Goal: Transaction & Acquisition: Book appointment/travel/reservation

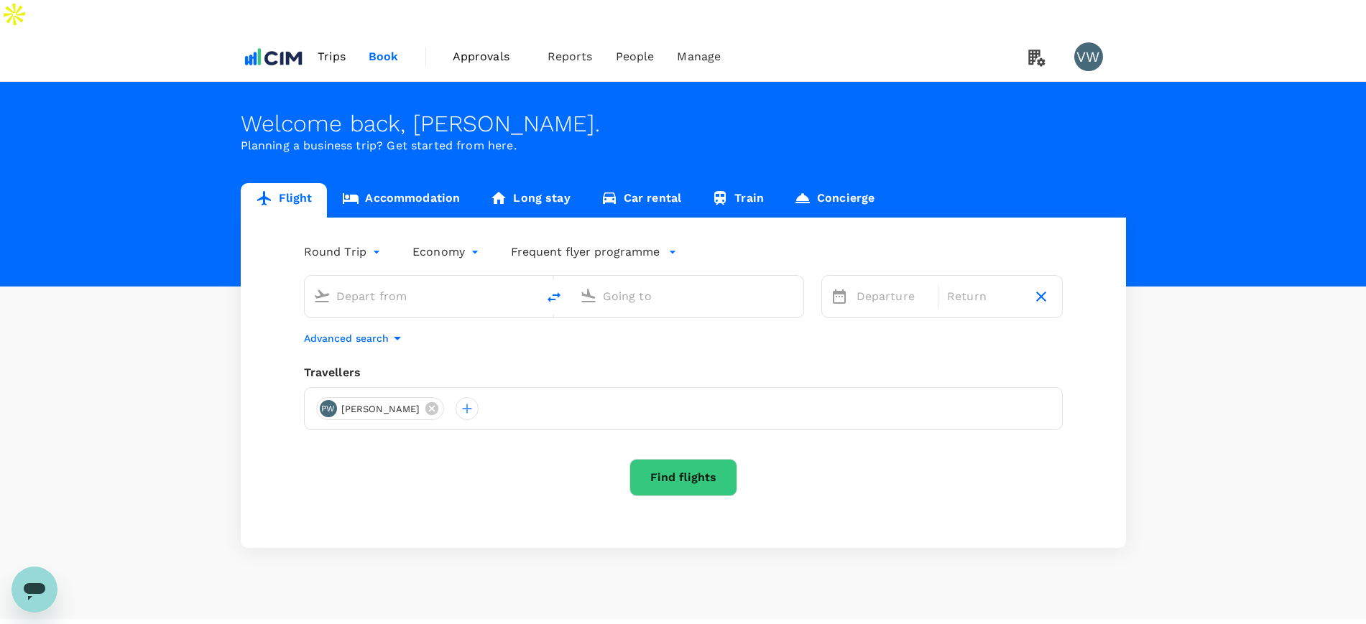
type input "[PERSON_NAME] (SNN)"
type input "[PERSON_NAME] Intl ([GEOGRAPHIC_DATA])"
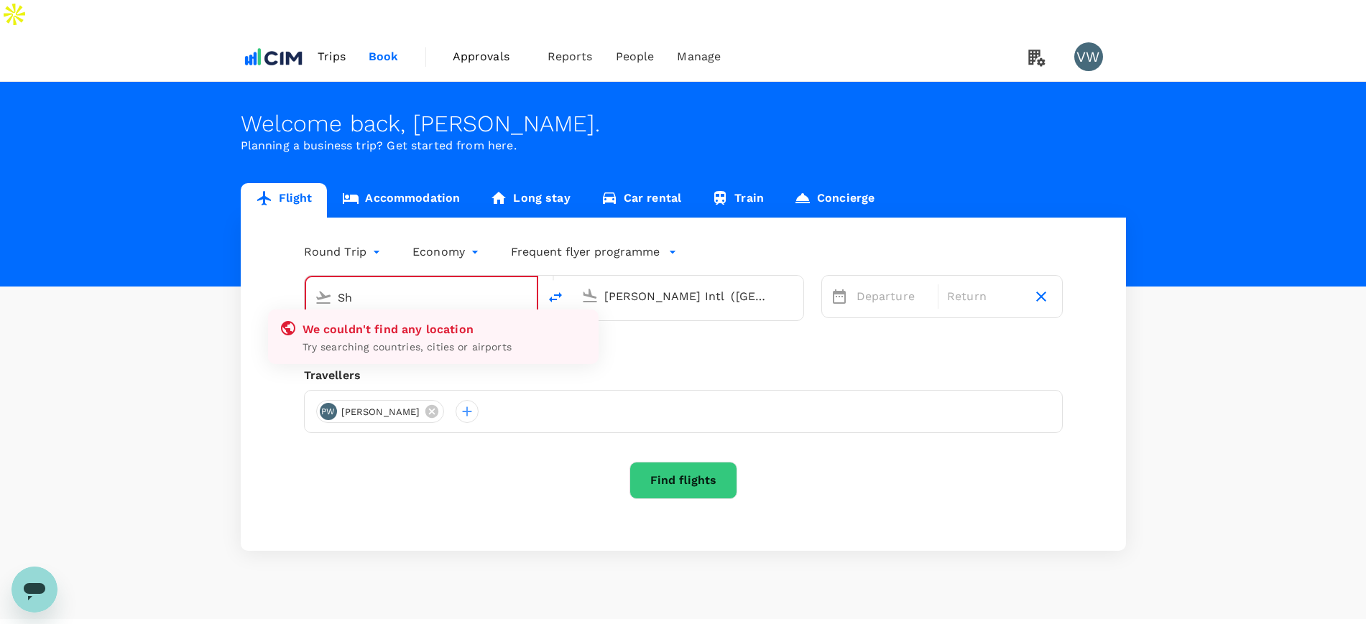
type input "S"
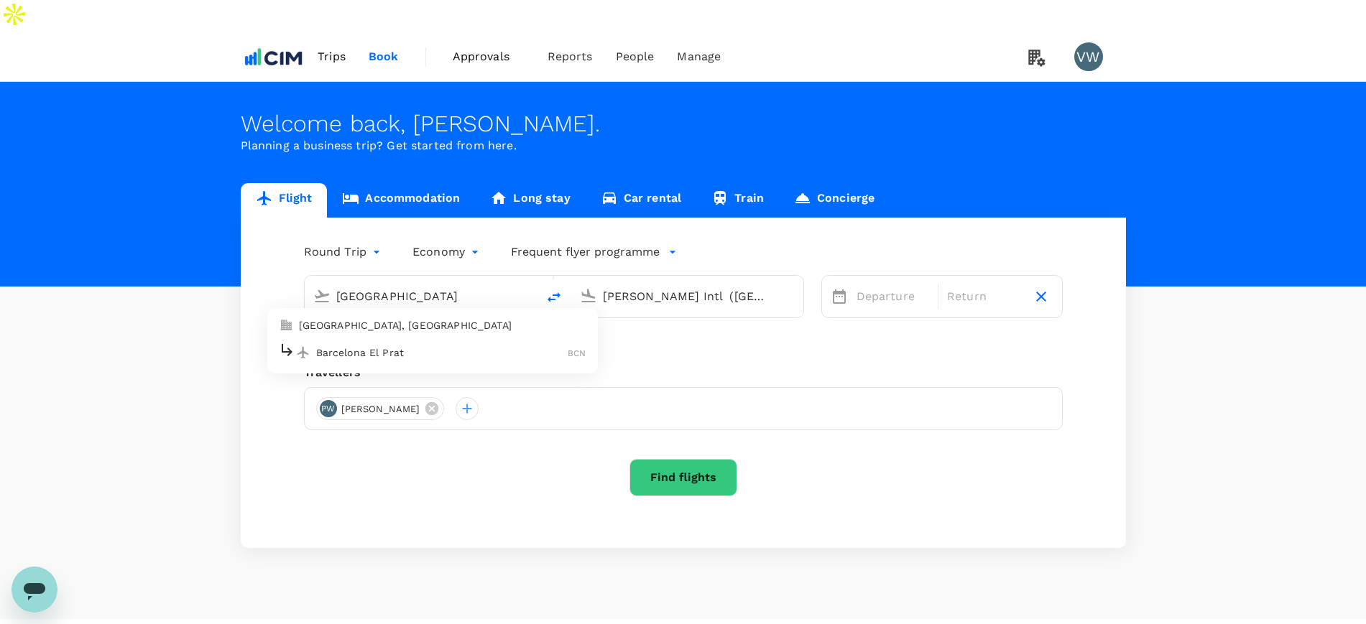
click at [374, 318] on p "[GEOGRAPHIC_DATA], [GEOGRAPHIC_DATA]" at bounding box center [442, 325] width 287 height 14
type input "[GEOGRAPHIC_DATA], [GEOGRAPHIC_DATA] (any)"
click at [608, 285] on input "[PERSON_NAME] Intl ([GEOGRAPHIC_DATA])" at bounding box center [688, 296] width 170 height 22
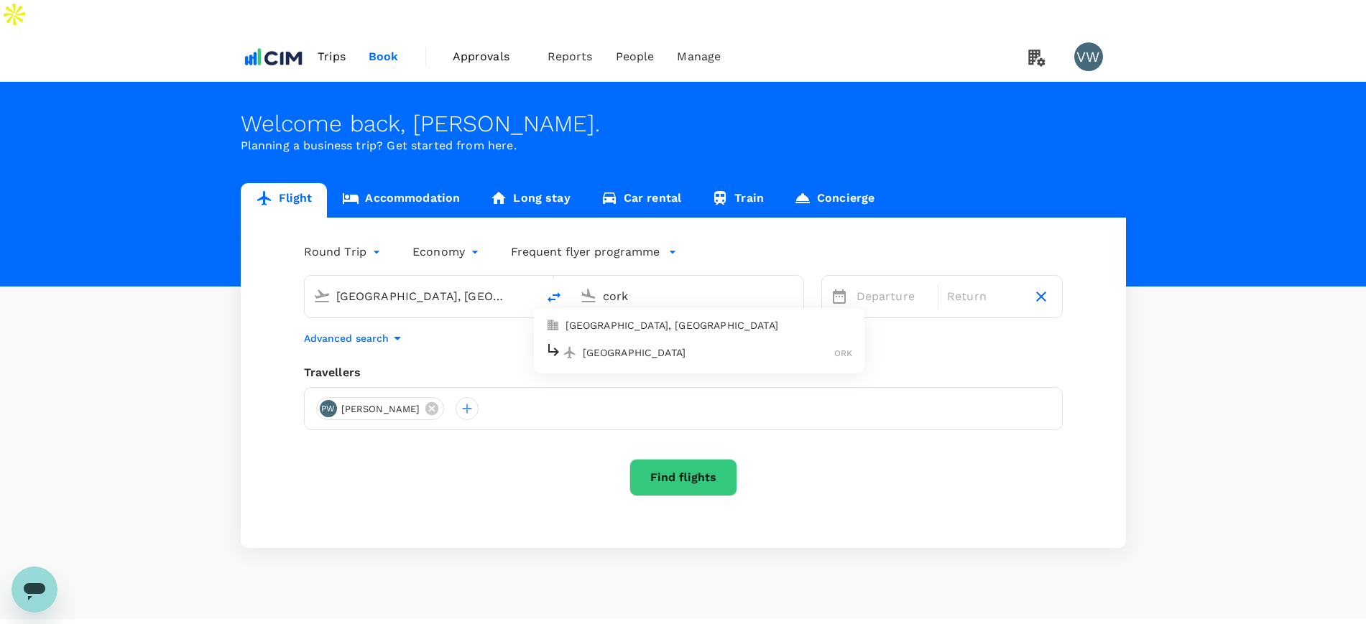
click at [626, 318] on p "[GEOGRAPHIC_DATA], [GEOGRAPHIC_DATA]" at bounding box center [708, 325] width 287 height 14
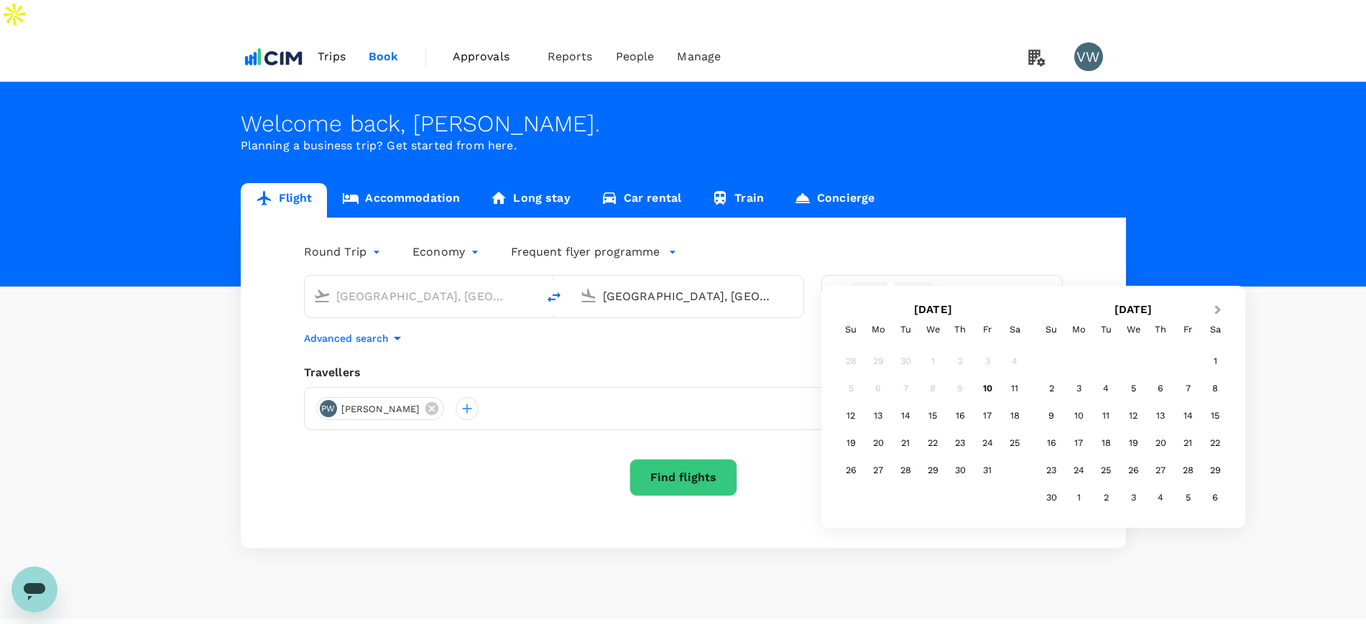
type input "[GEOGRAPHIC_DATA], [GEOGRAPHIC_DATA] (any)"
click at [1223, 303] on button "Next Month" at bounding box center [1219, 311] width 23 height 23
click at [1160, 361] on div "4" at bounding box center [1160, 361] width 27 height 27
click at [1012, 371] on div "6" at bounding box center [1014, 361] width 27 height 27
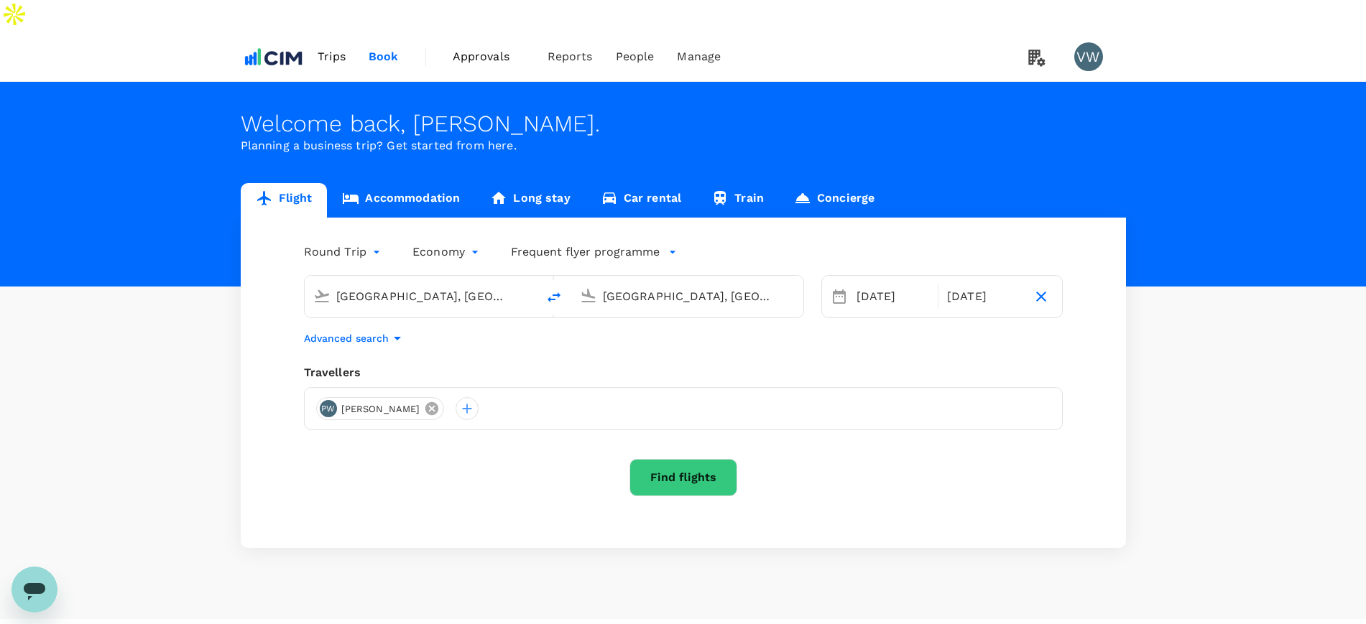
click at [425, 402] on icon at bounding box center [431, 408] width 13 height 13
click at [331, 397] on div at bounding box center [327, 408] width 23 height 23
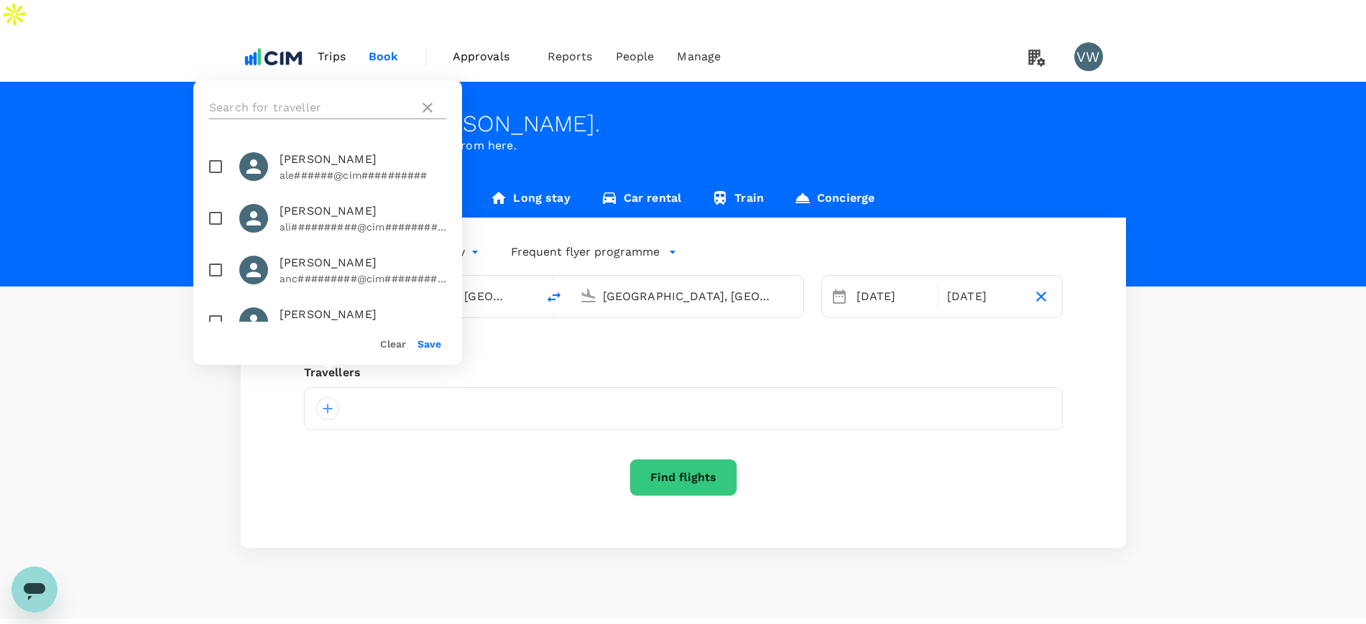
click at [368, 101] on input "text" at bounding box center [311, 107] width 204 height 23
type input "ell"
click at [213, 164] on input "checkbox" at bounding box center [215, 167] width 30 height 30
checkbox input "true"
click at [428, 344] on button "Save" at bounding box center [429, 343] width 24 height 11
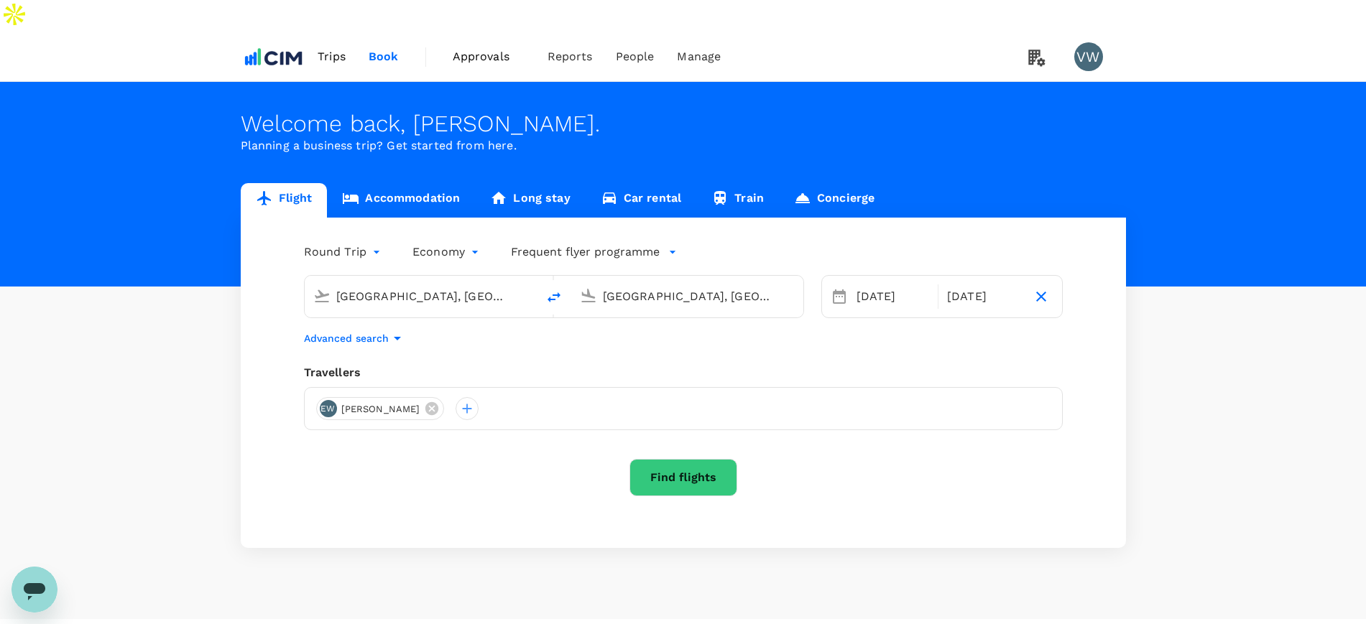
click at [652, 459] on button "Find flights" at bounding box center [683, 477] width 108 height 37
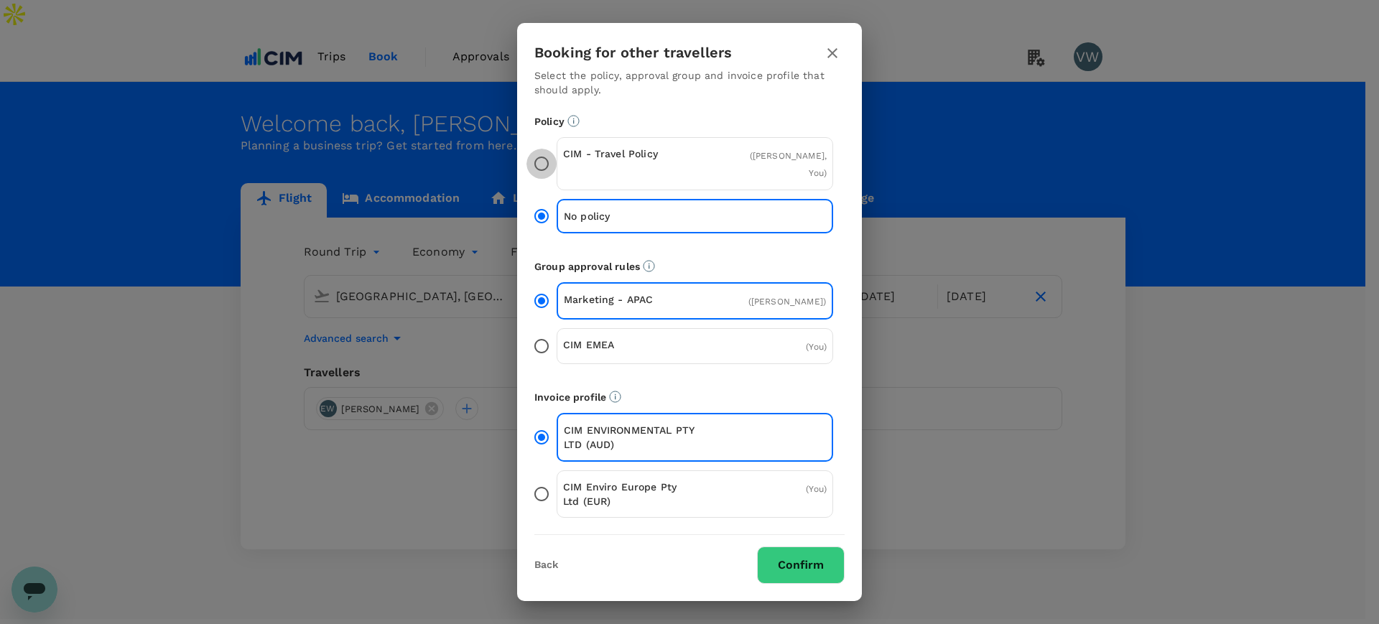
click at [536, 159] on input "CIM - Travel Policy ( [PERSON_NAME], You )" at bounding box center [542, 164] width 30 height 30
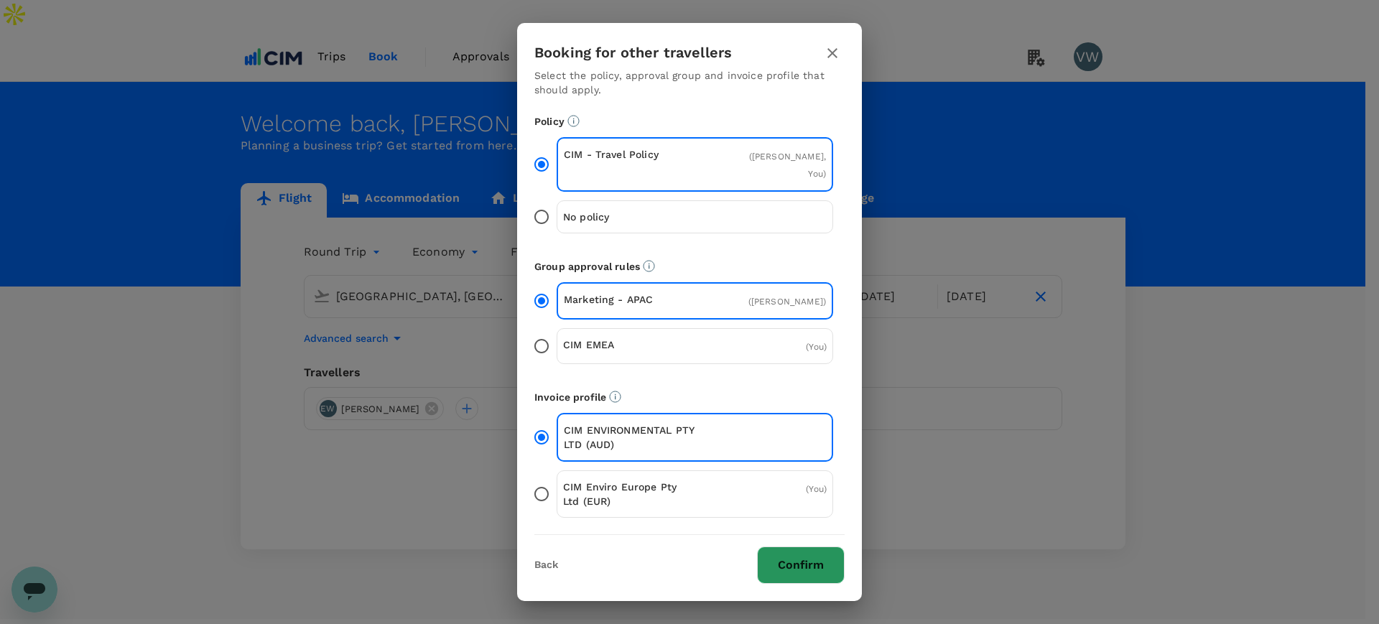
click at [769, 550] on button "Confirm" at bounding box center [801, 565] width 88 height 37
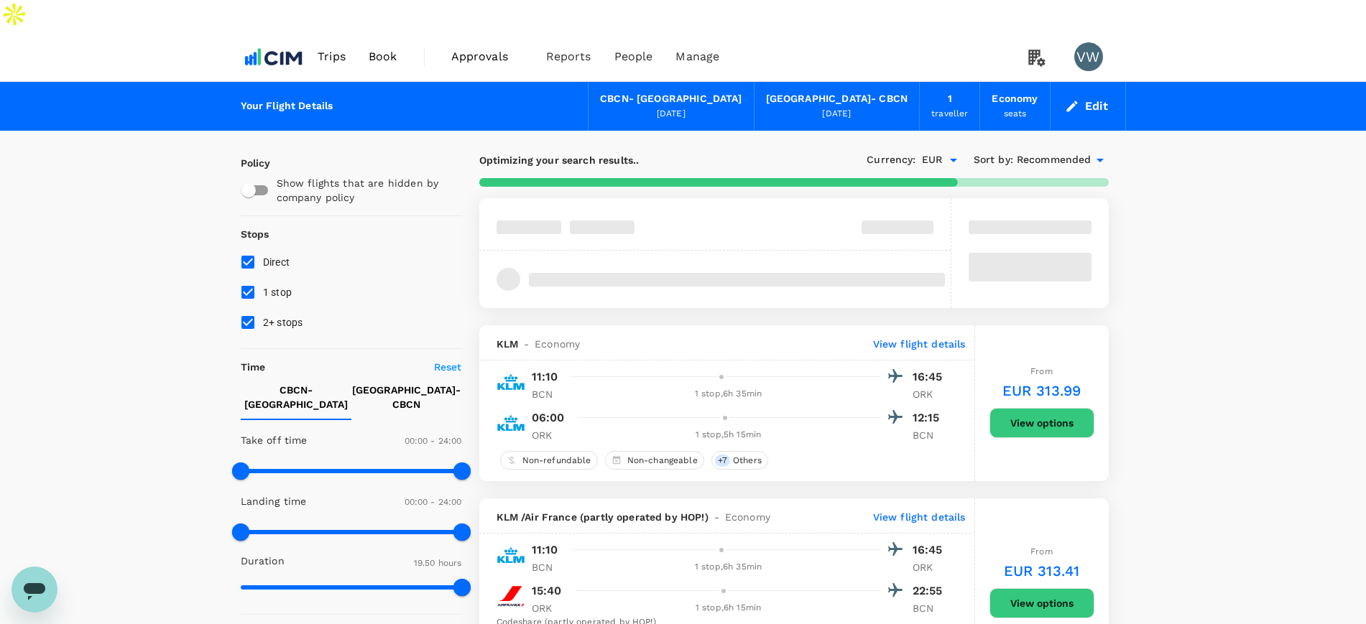
type input "1340"
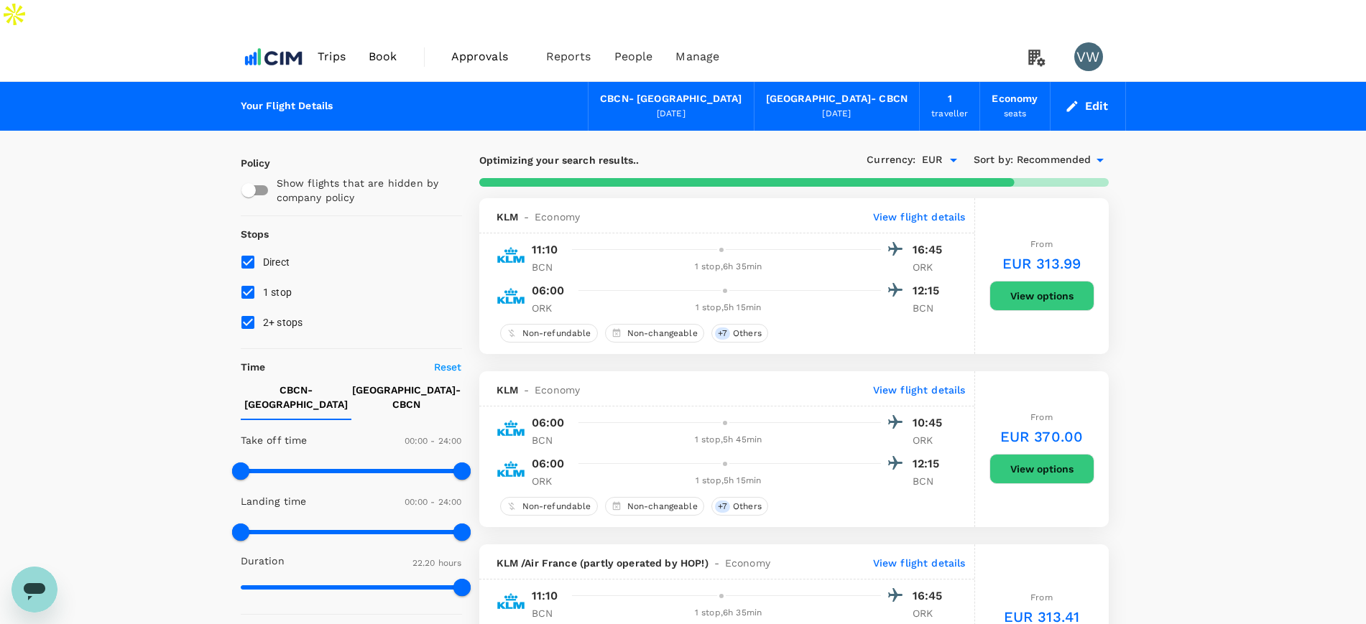
click at [242, 277] on input "1 stop" at bounding box center [248, 292] width 30 height 30
checkbox input "false"
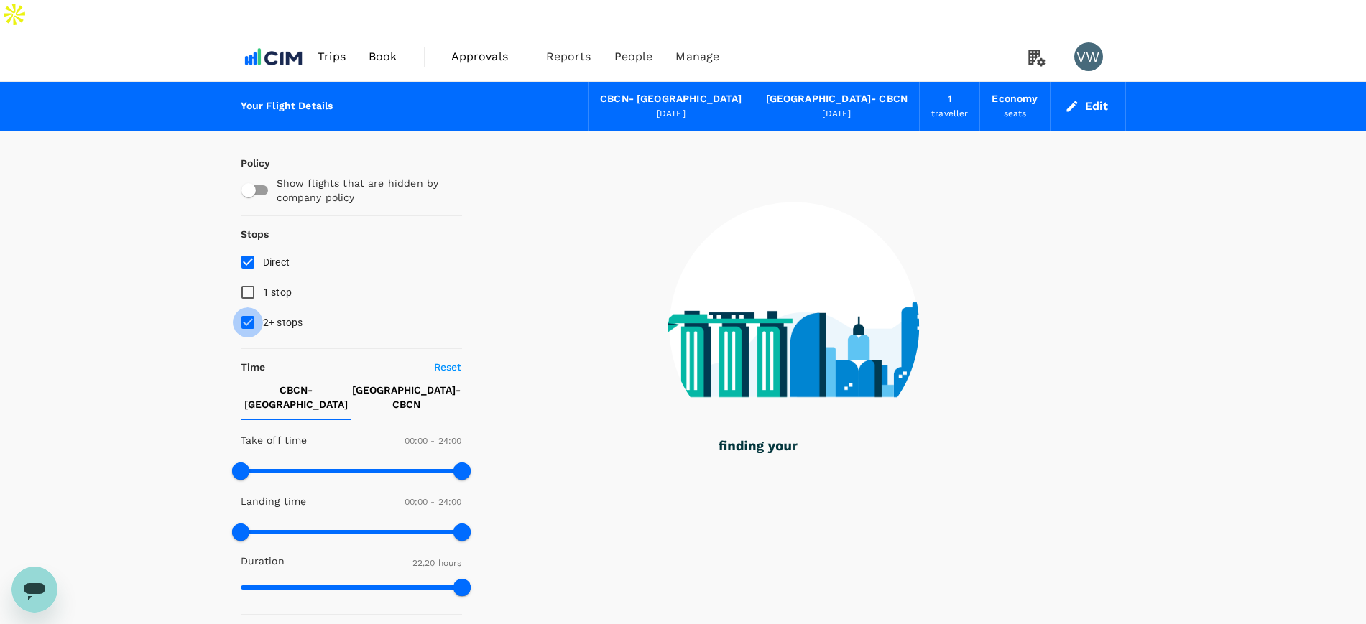
click at [249, 307] on input "2+ stops" at bounding box center [248, 322] width 30 height 30
checkbox input "false"
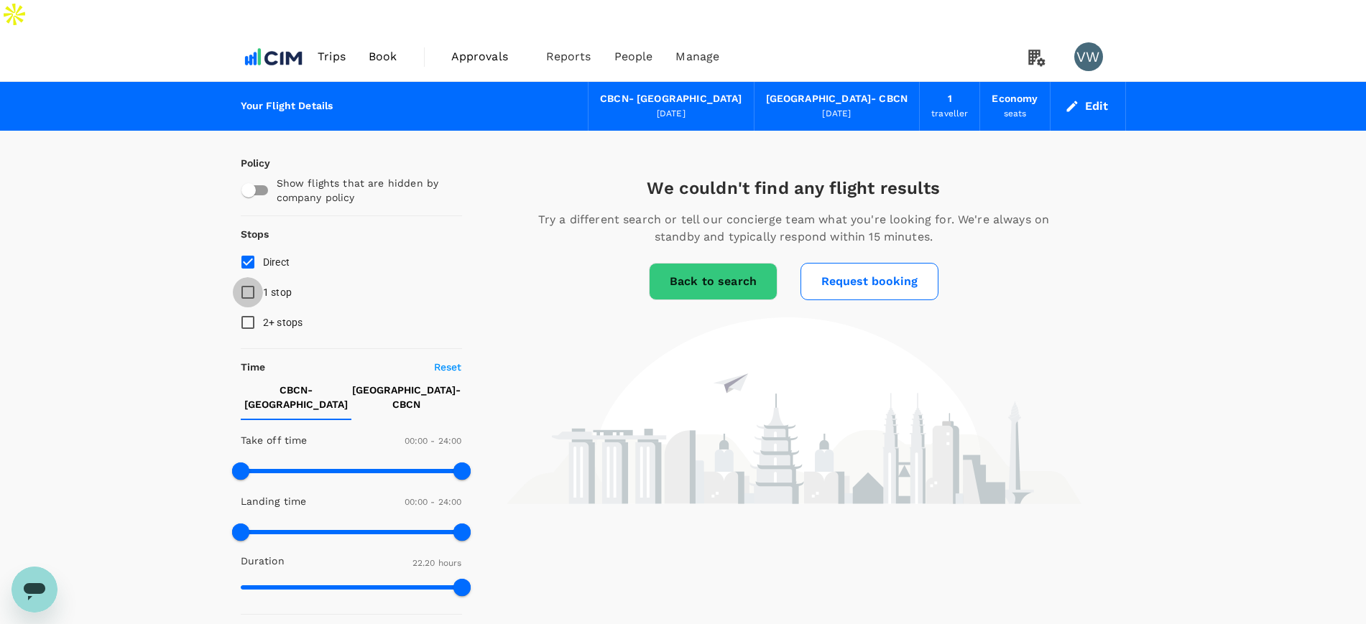
click at [247, 277] on input "1 stop" at bounding box center [248, 292] width 30 height 30
checkbox input "true"
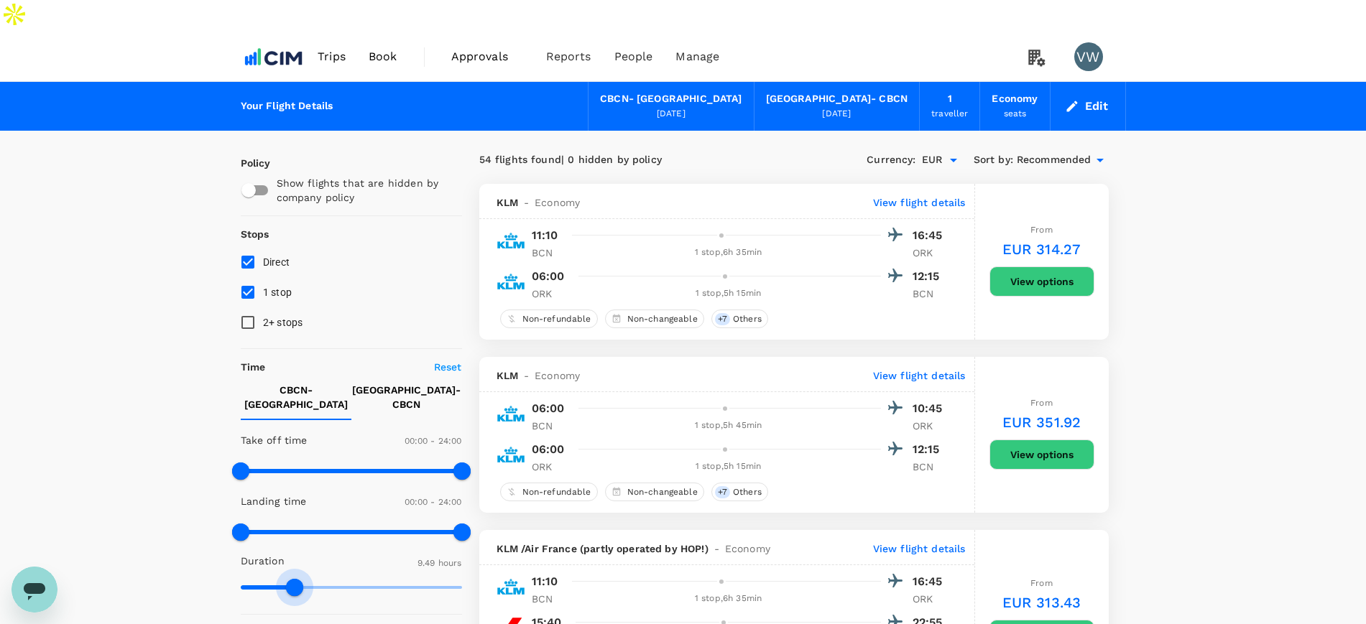
type input "586"
drag, startPoint x: 468, startPoint y: 538, endPoint x: 294, endPoint y: 544, distance: 173.9
click at [294, 579] on span at bounding box center [293, 587] width 17 height 17
click at [377, 383] on p "CORK - CBCN" at bounding box center [406, 397] width 108 height 29
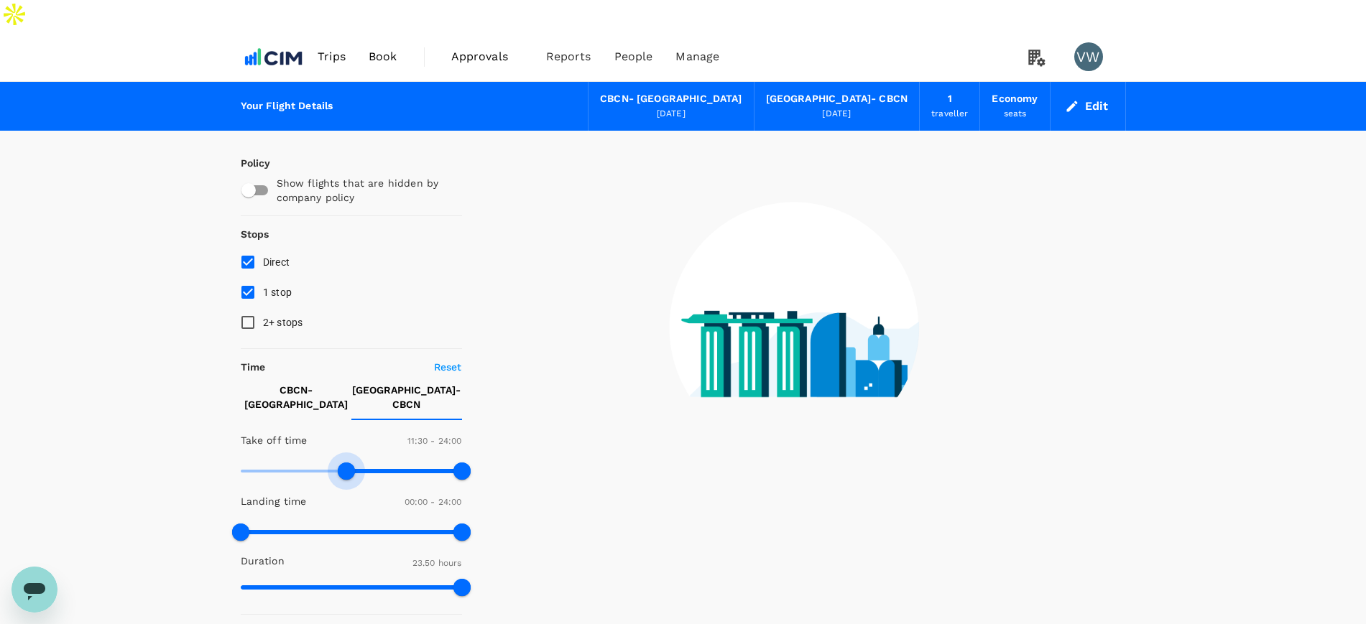
type input "720"
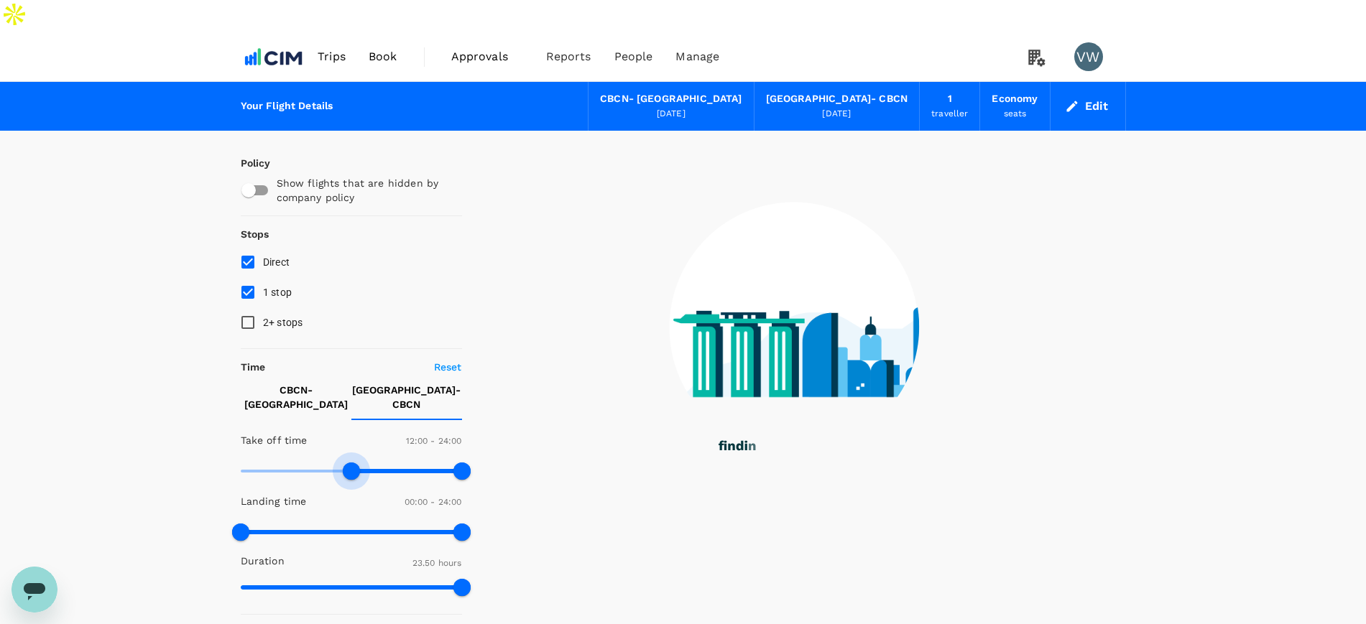
drag, startPoint x: 245, startPoint y: 425, endPoint x: 352, endPoint y: 428, distance: 107.1
click at [352, 463] on span at bounding box center [351, 471] width 17 height 17
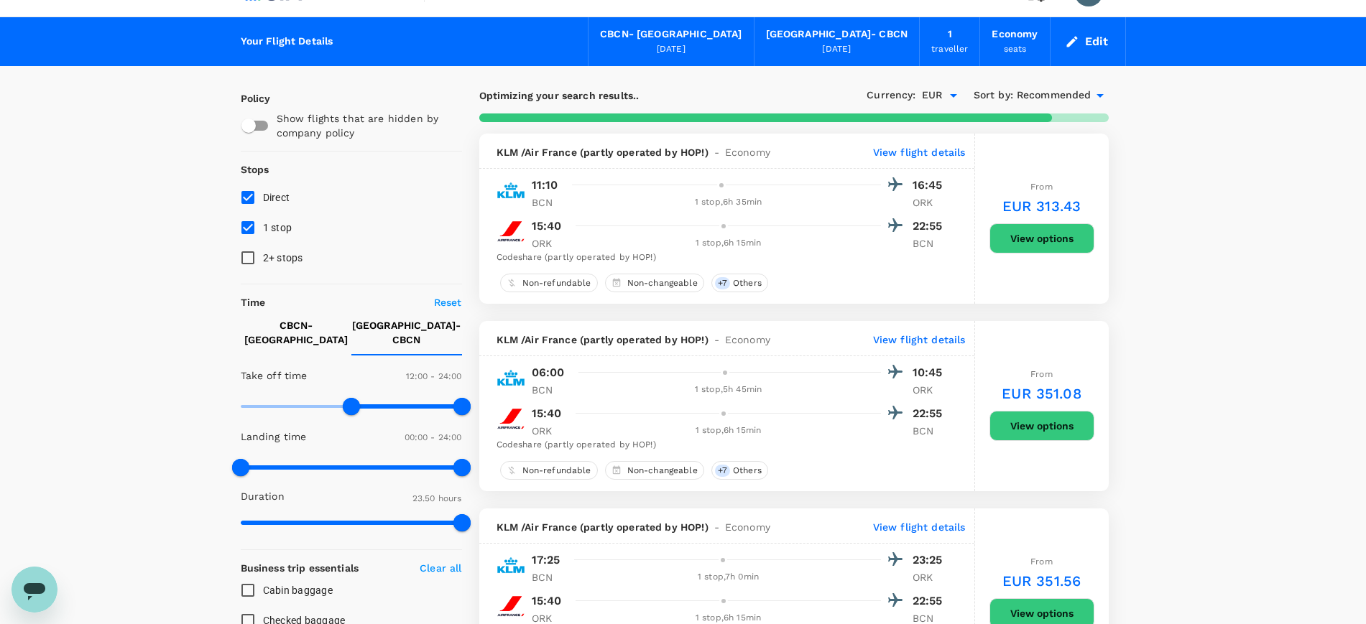
scroll to position [90, 0]
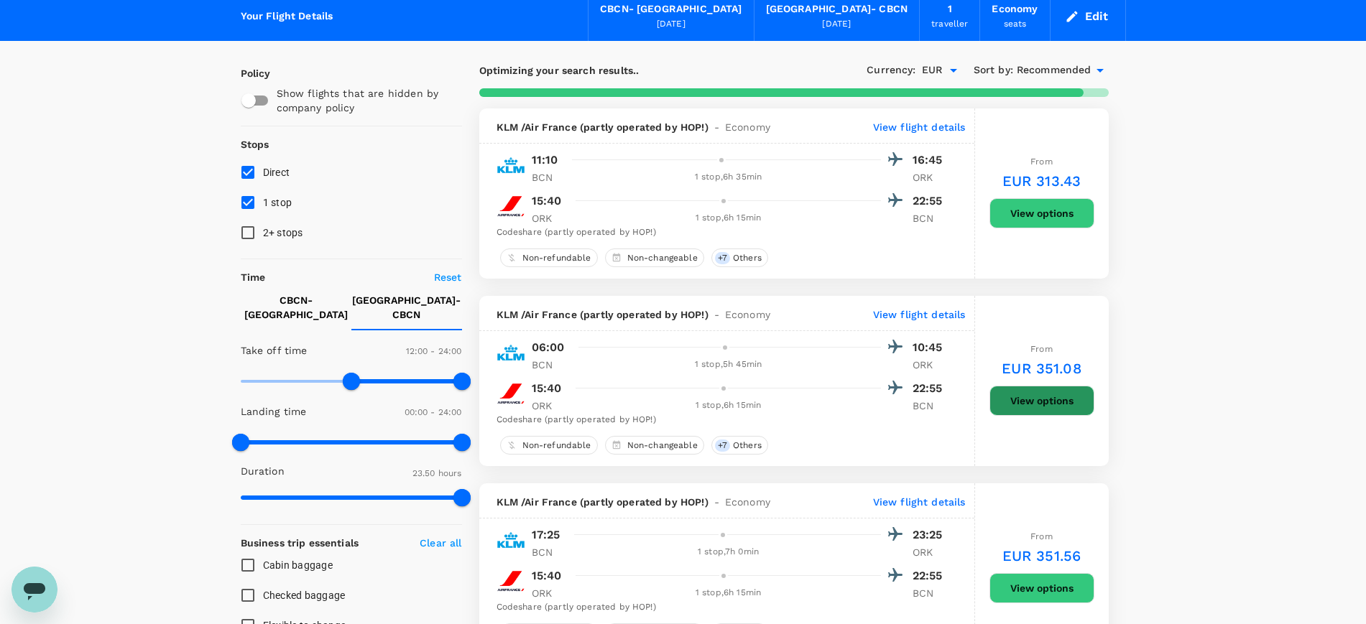
click at [1041, 386] on button "View options" at bounding box center [1041, 401] width 105 height 30
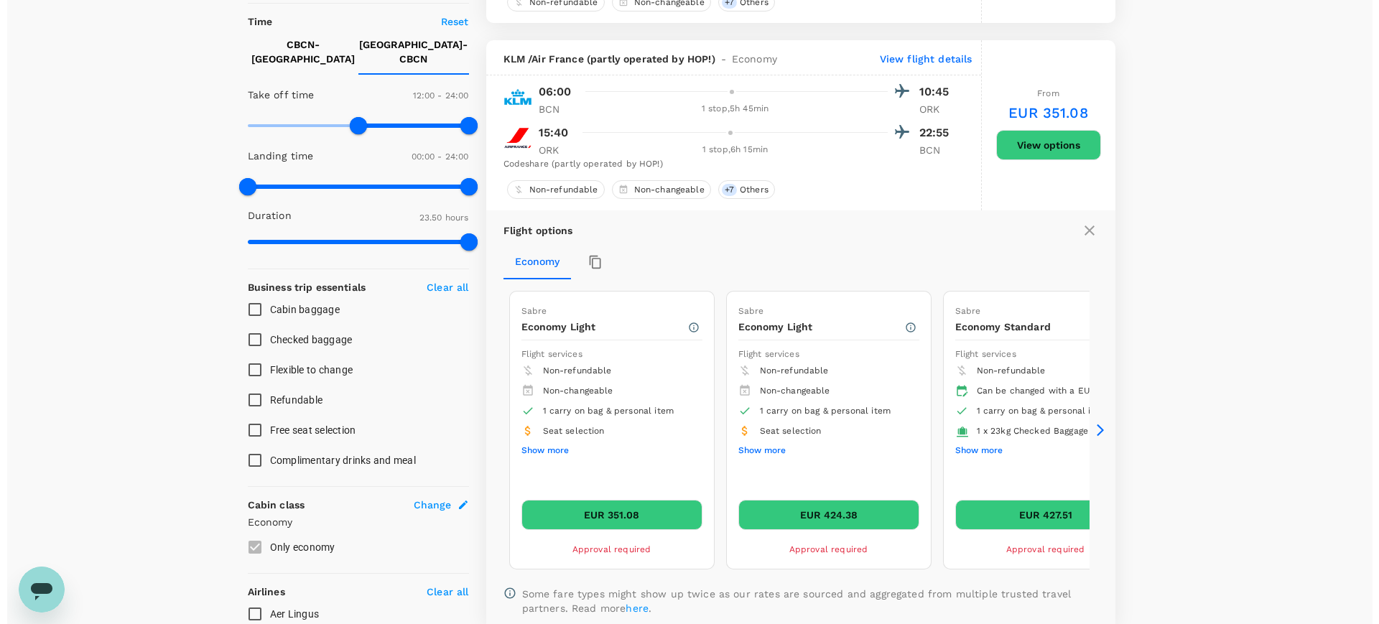
scroll to position [353, 0]
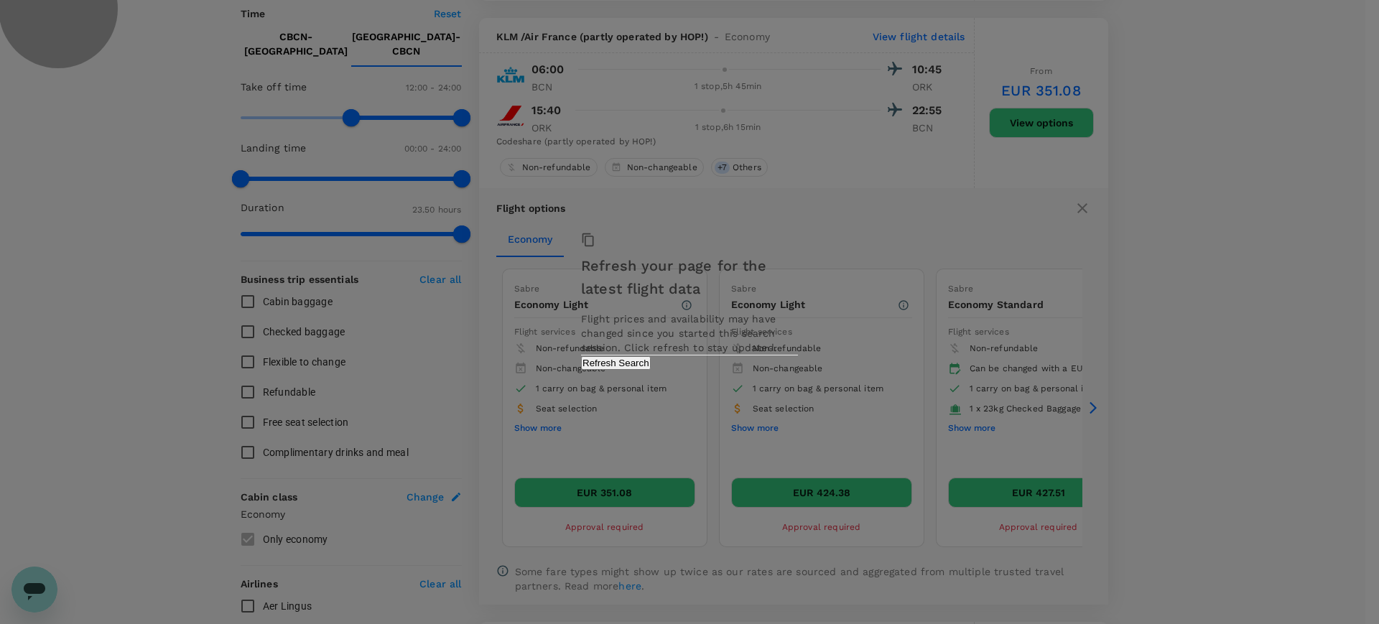
click at [651, 370] on button "Refresh Search" at bounding box center [616, 363] width 70 height 14
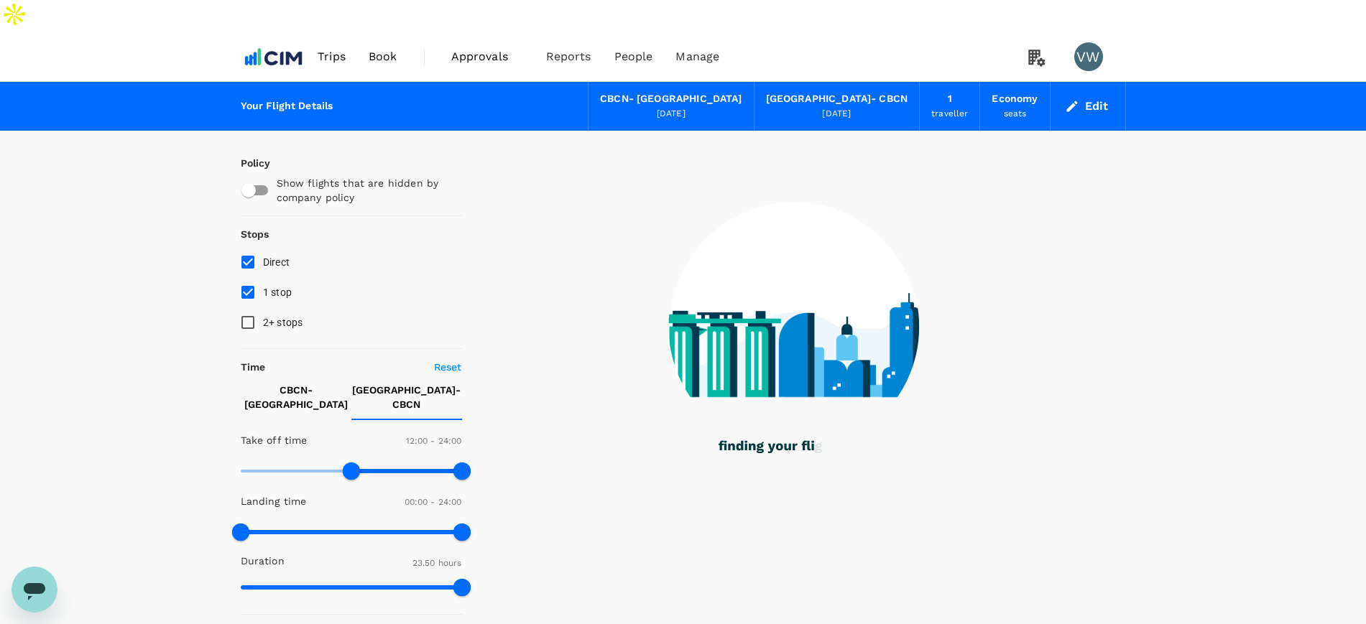
type input "0"
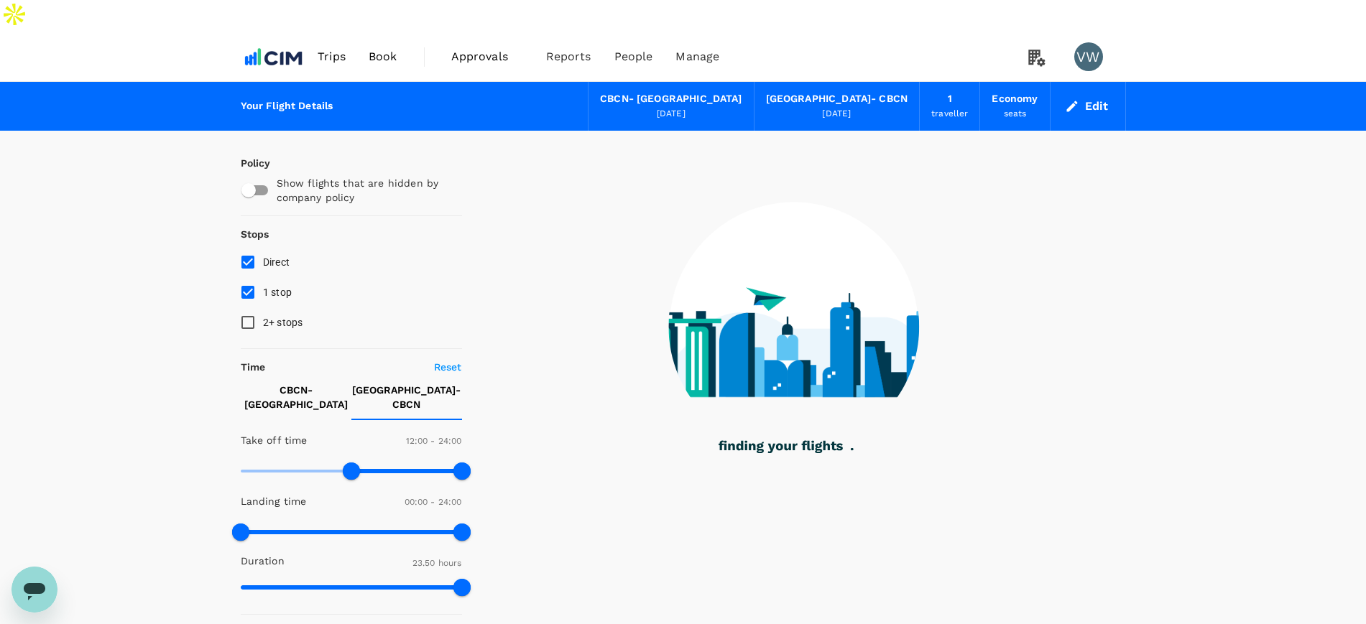
click at [323, 48] on span "Trips" at bounding box center [332, 56] width 28 height 17
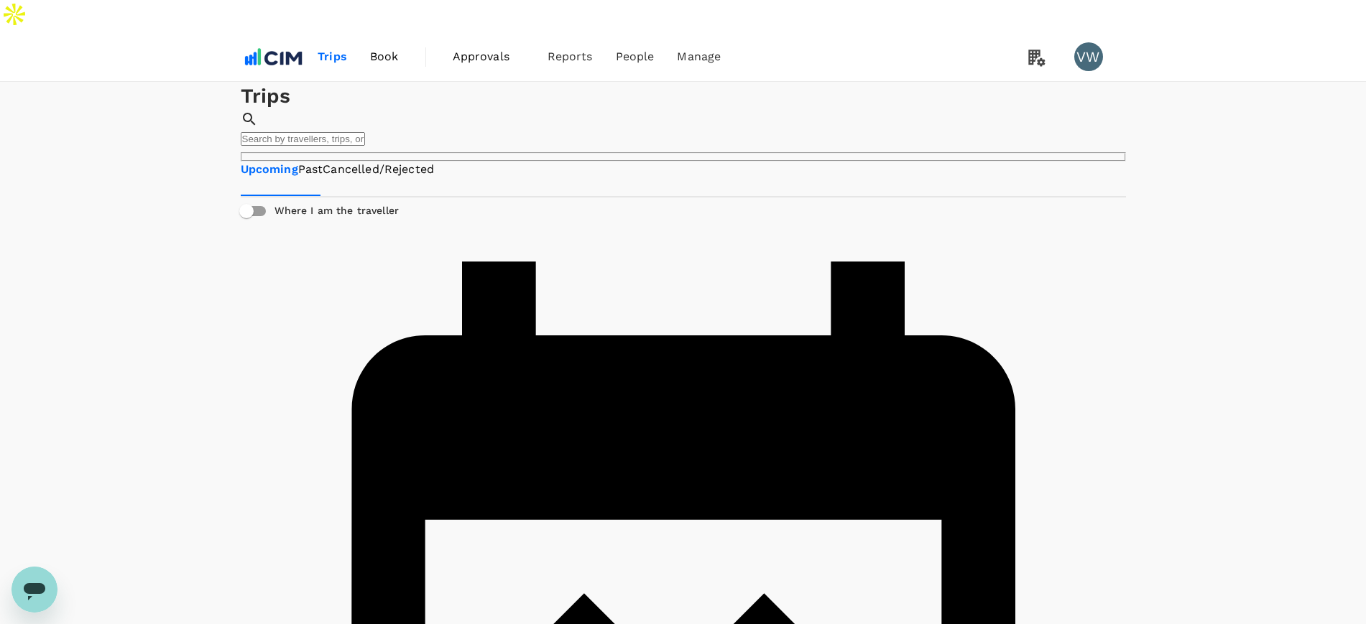
click at [323, 168] on link "Past" at bounding box center [310, 170] width 25 height 17
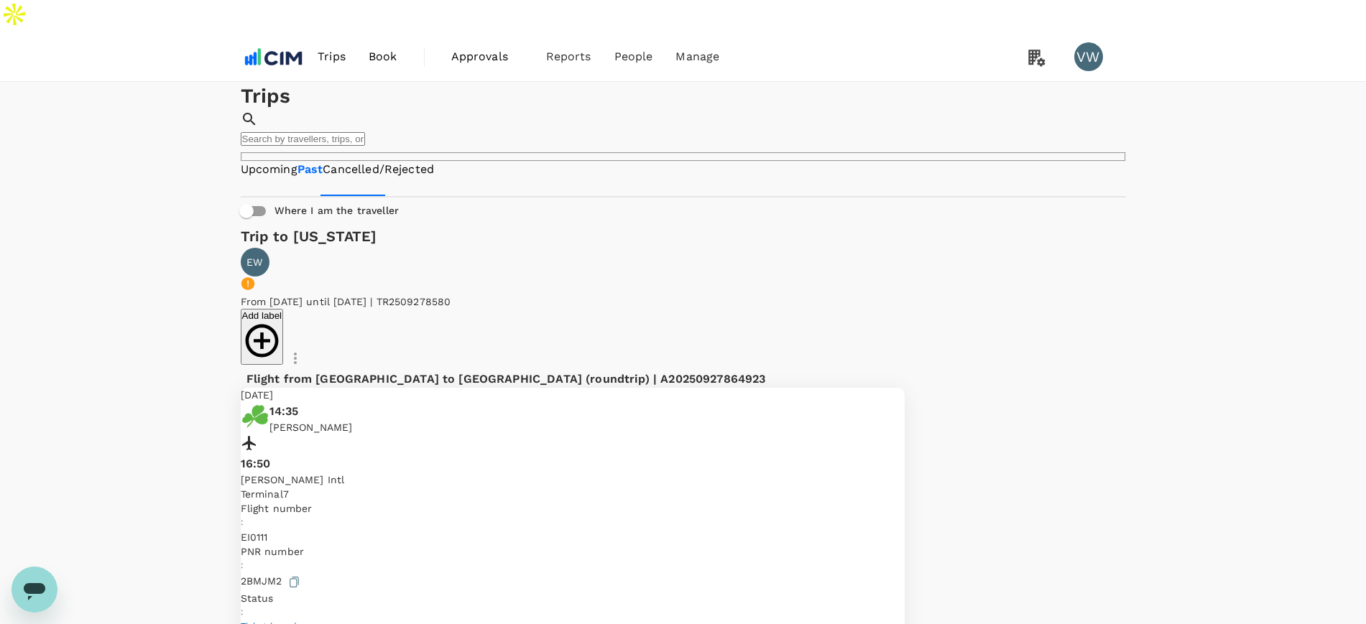
click at [365, 132] on input "text" at bounding box center [303, 139] width 124 height 14
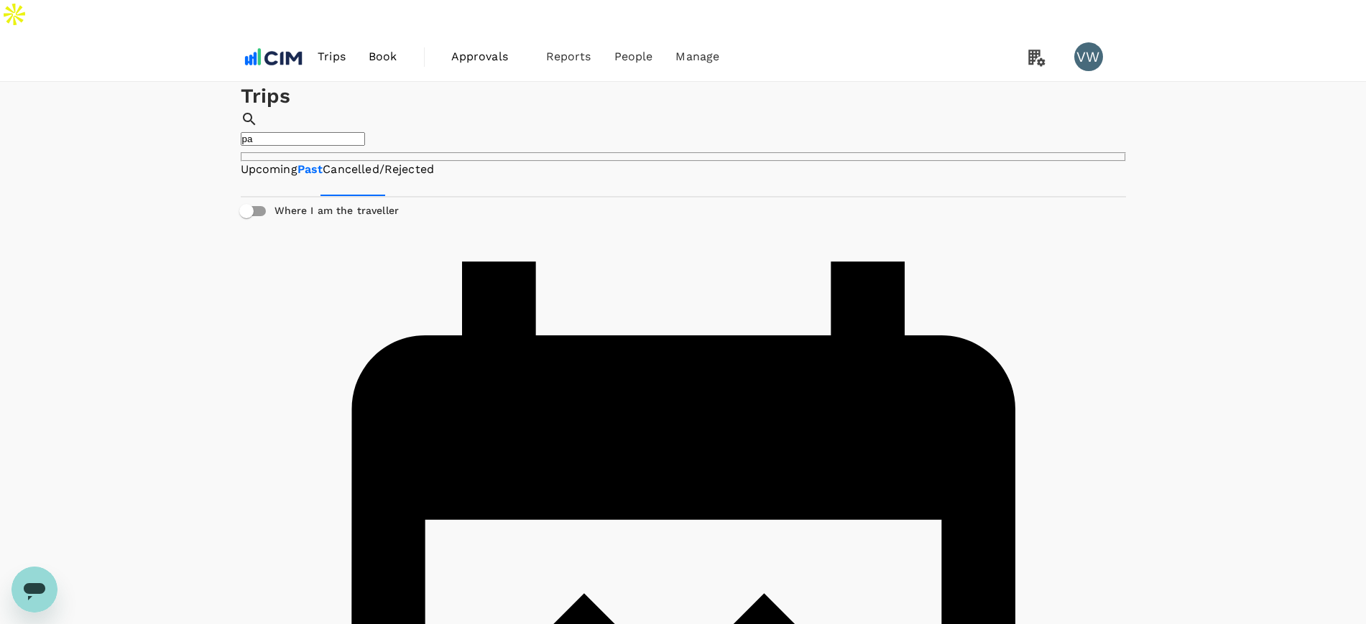
type input "p"
drag, startPoint x: 279, startPoint y: 158, endPoint x: 292, endPoint y: 158, distance: 12.9
click at [281, 162] on link "Upcoming" at bounding box center [269, 170] width 57 height 17
drag, startPoint x: 330, startPoint y: 165, endPoint x: 338, endPoint y: 164, distance: 7.3
click at [323, 165] on link "Past" at bounding box center [310, 170] width 25 height 17
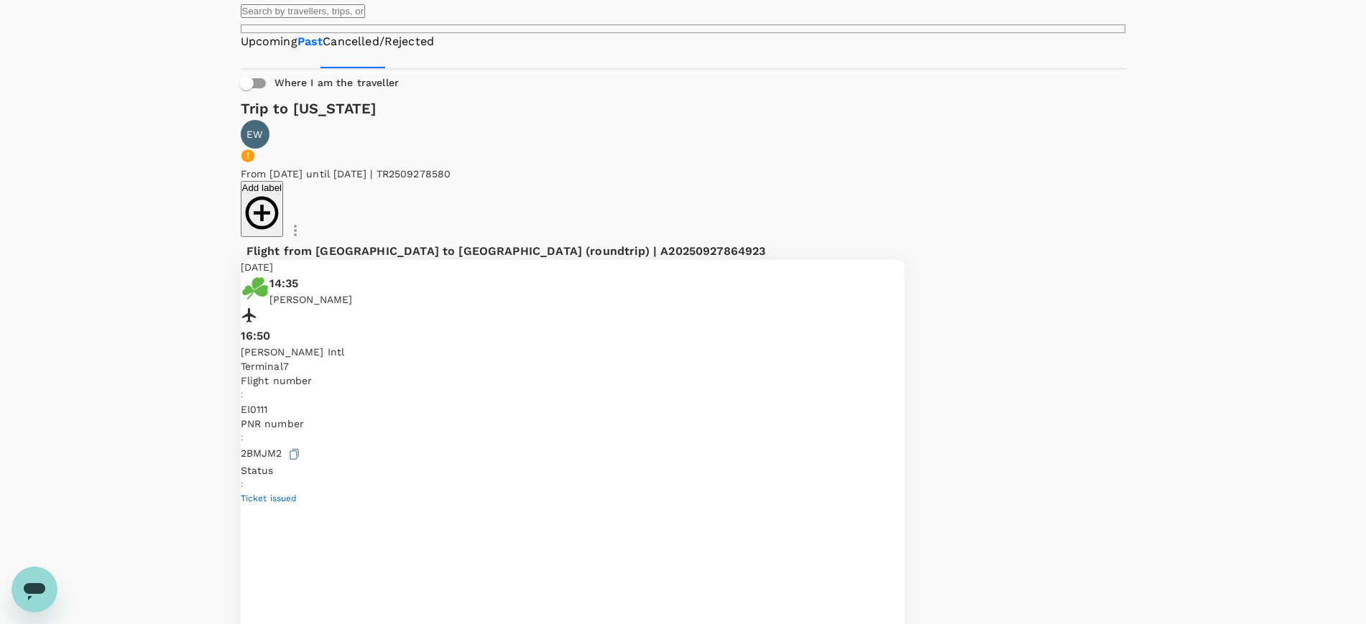
scroll to position [90, 0]
